Goal: Find specific page/section: Find specific page/section

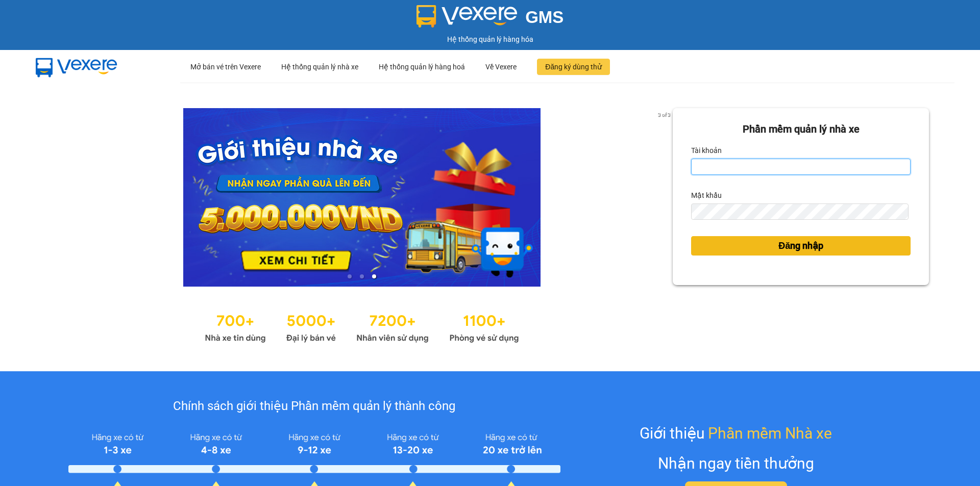
type input "muaalau.longhoan"
click at [753, 246] on button "Đăng nhập" at bounding box center [800, 245] width 219 height 19
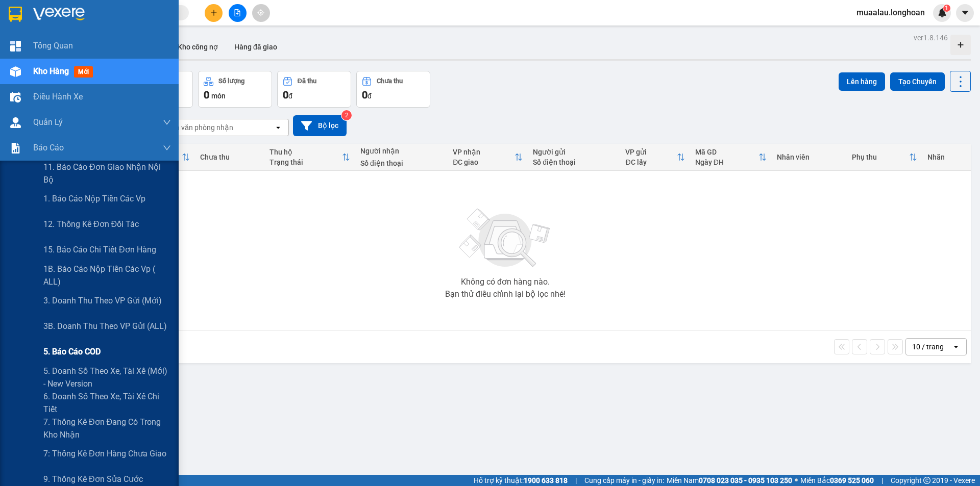
click at [69, 353] on span "5. Báo cáo COD" at bounding box center [71, 351] width 57 height 13
